Goal: Information Seeking & Learning: Check status

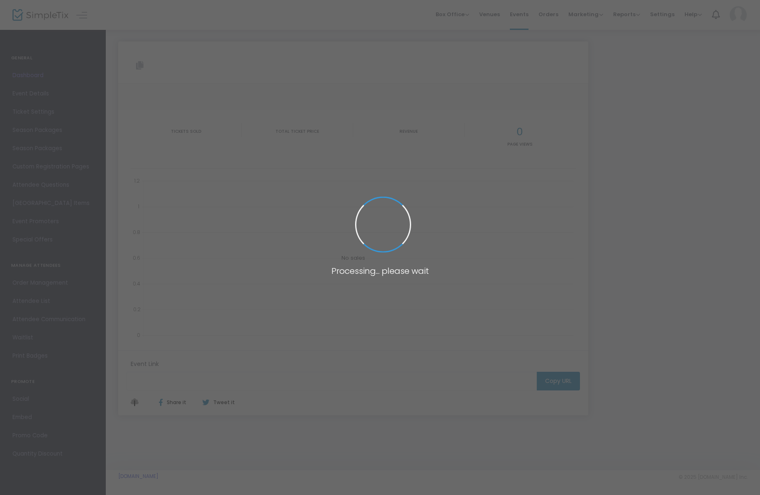
type input "[URL][DOMAIN_NAME]"
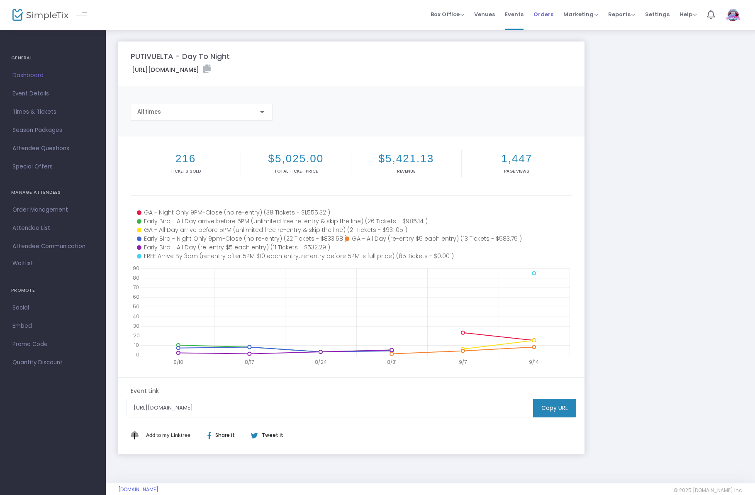
click at [550, 17] on span "Orders" at bounding box center [543, 14] width 20 height 21
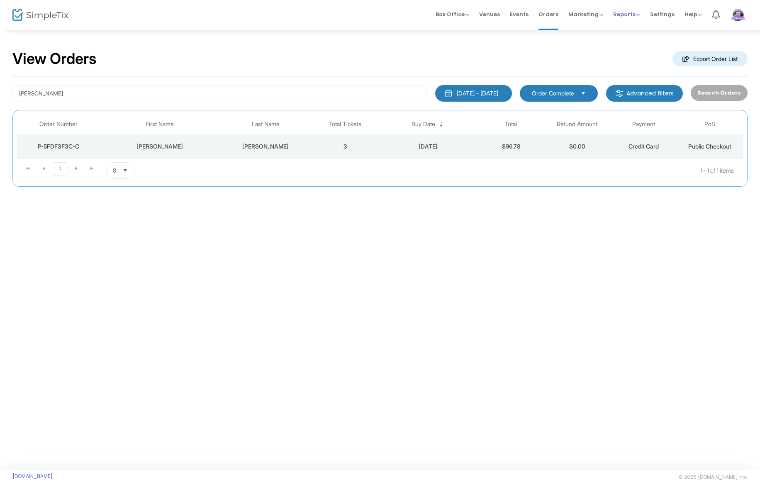
click at [637, 15] on span "Reports" at bounding box center [626, 14] width 27 height 8
click at [645, 47] on li "Sales Reports" at bounding box center [640, 44] width 54 height 16
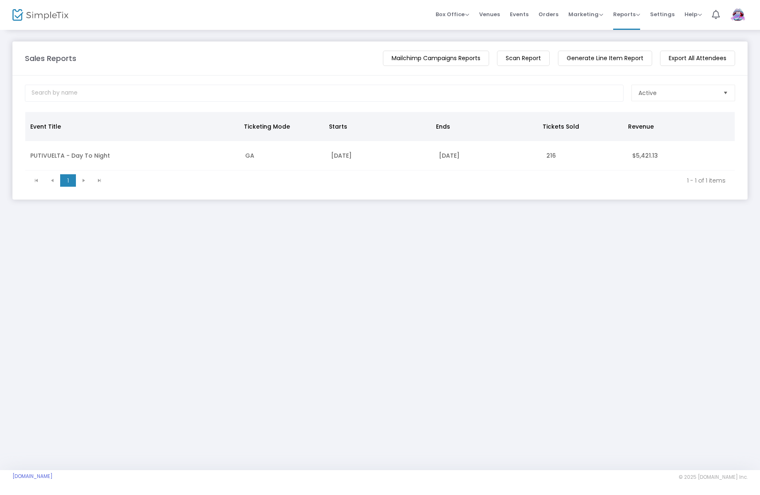
click at [338, 156] on td "[DATE]" at bounding box center [379, 155] width 107 height 29
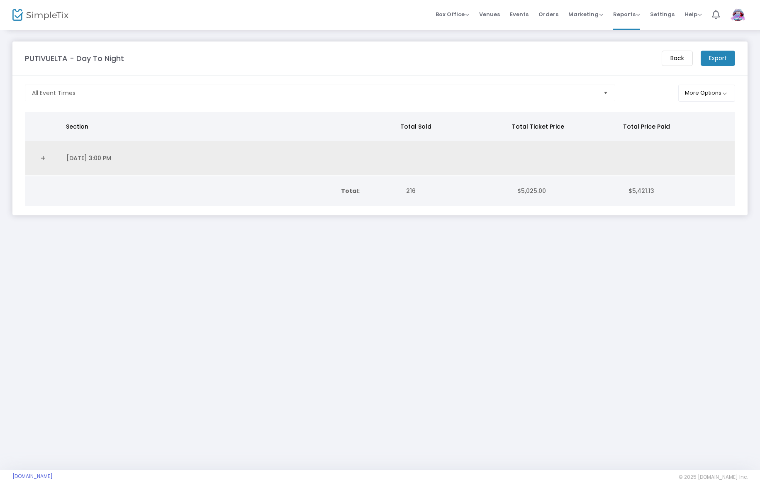
click at [51, 159] on link "Expand Details" at bounding box center [43, 157] width 26 height 13
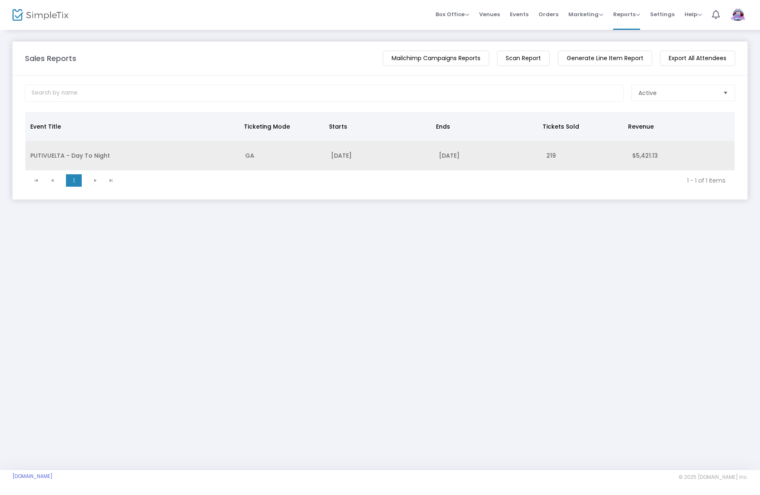
click at [125, 158] on td "PUTIVUELTA - Day To Night" at bounding box center [132, 155] width 215 height 29
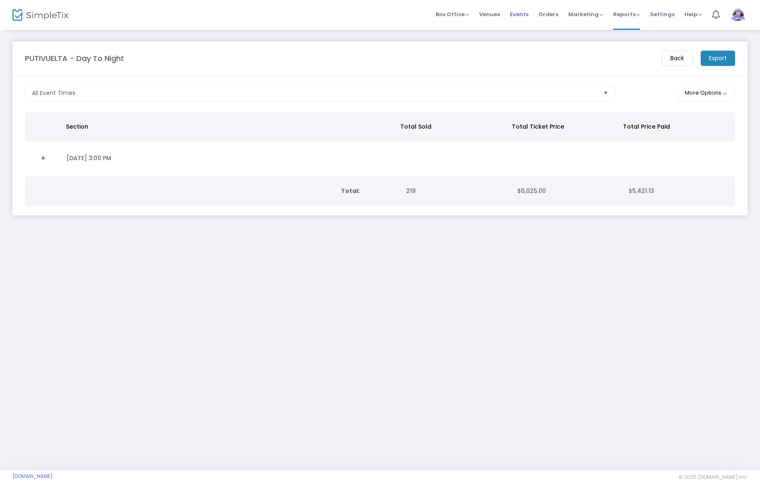
click at [528, 14] on span "Events" at bounding box center [519, 14] width 19 height 21
